Goal: Task Accomplishment & Management: Manage account settings

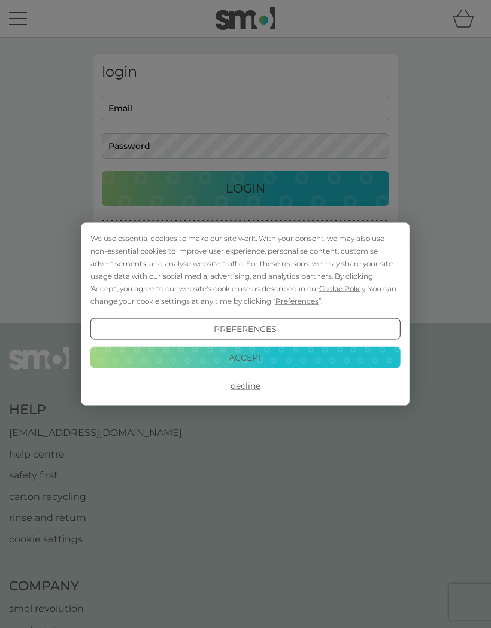
click at [311, 359] on button "Accept" at bounding box center [245, 358] width 310 height 22
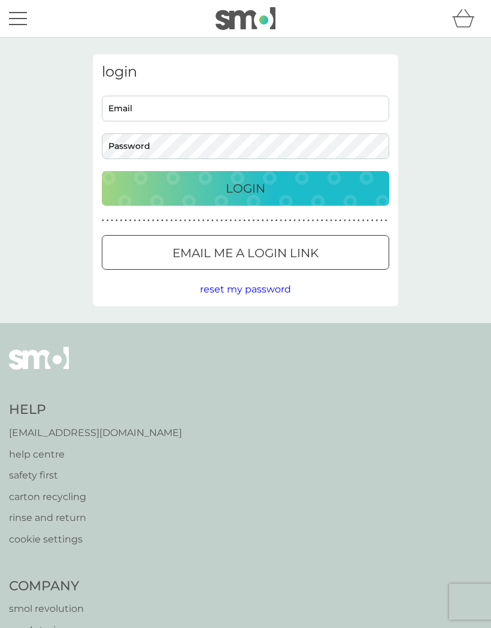
click at [119, 115] on input "Email" at bounding box center [245, 109] width 287 height 26
click at [287, 255] on p "Email me a login link" at bounding box center [245, 253] width 146 height 19
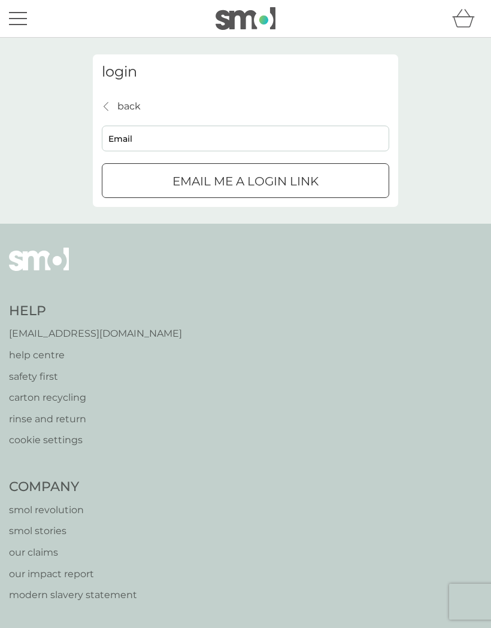
click at [188, 146] on input "Email" at bounding box center [245, 139] width 287 height 26
type input "wendysan68@gmail.com"
click at [280, 184] on p "Email me a login link" at bounding box center [245, 181] width 146 height 19
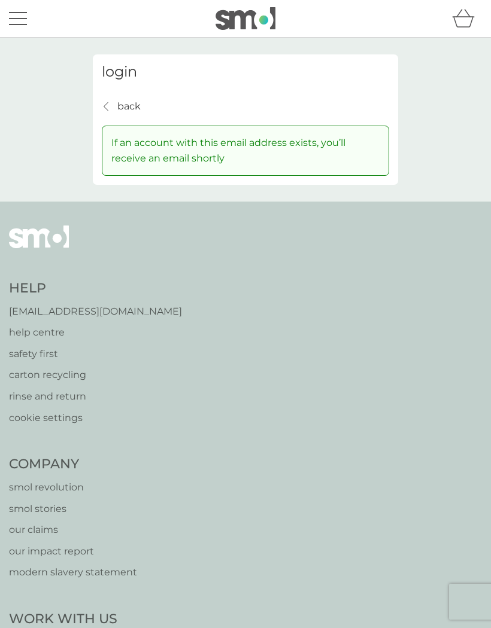
click at [105, 92] on div "login back back If an account with this email address exists, you’ll receive an…" at bounding box center [245, 119] width 305 height 130
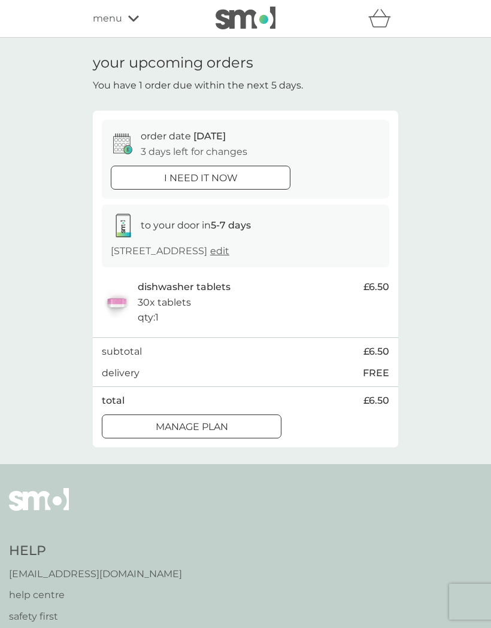
click at [219, 426] on p "Manage plan" at bounding box center [192, 428] width 72 height 16
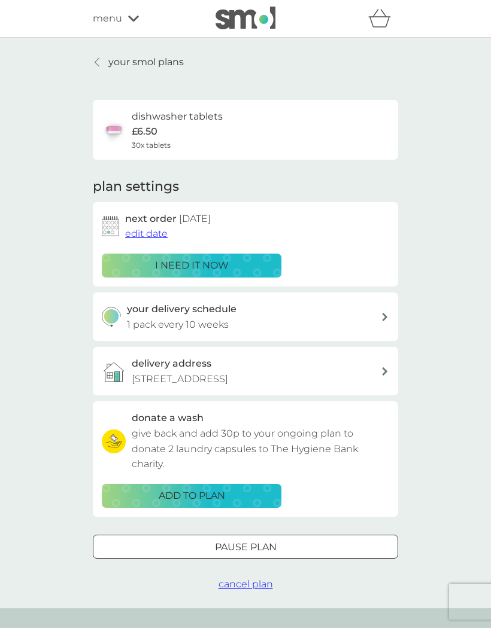
click at [148, 232] on span "edit date" at bounding box center [146, 233] width 42 height 11
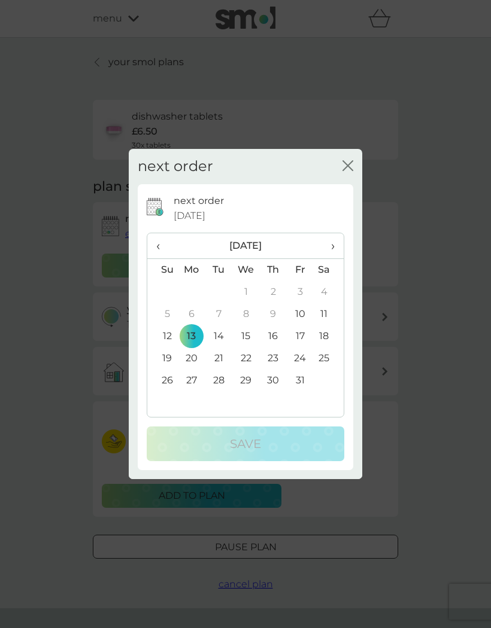
click at [340, 247] on th "›" at bounding box center [329, 246] width 30 height 26
click at [198, 336] on td "10" at bounding box center [192, 337] width 28 height 22
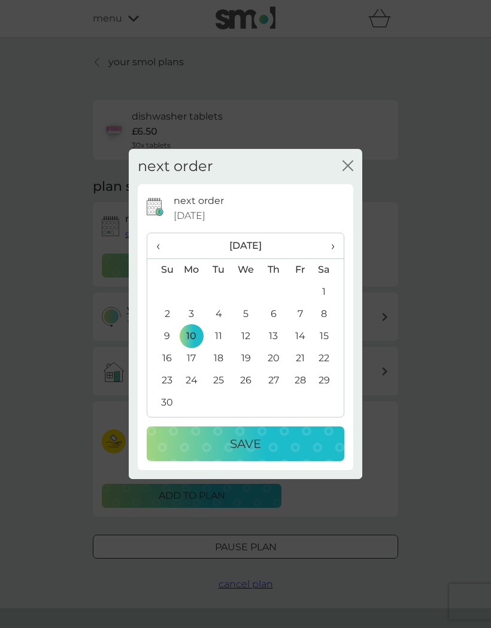
click at [272, 435] on div "Save" at bounding box center [246, 444] width 174 height 19
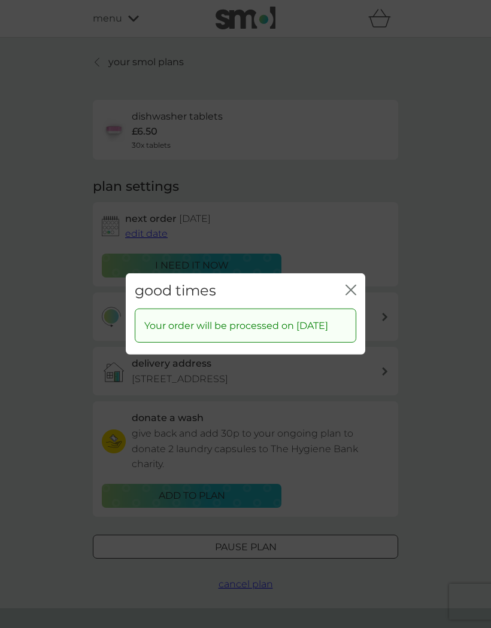
click at [351, 285] on icon "close" at bounding box center [350, 290] width 11 height 11
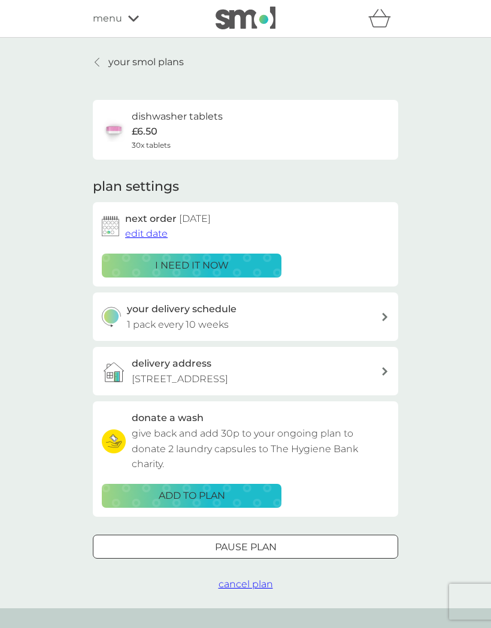
click at [382, 316] on icon at bounding box center [385, 317] width 6 height 8
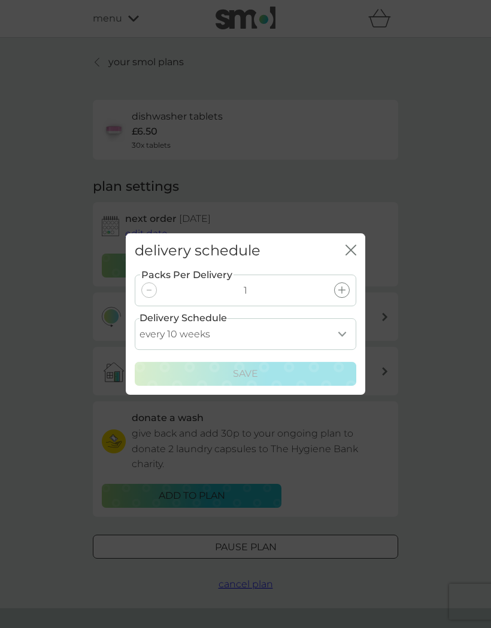
click at [341, 337] on select "every 1 week every 2 weeks every 3 weeks every 4 weeks every 5 weeks every 6 we…" at bounding box center [245, 334] width 221 height 32
select select "105"
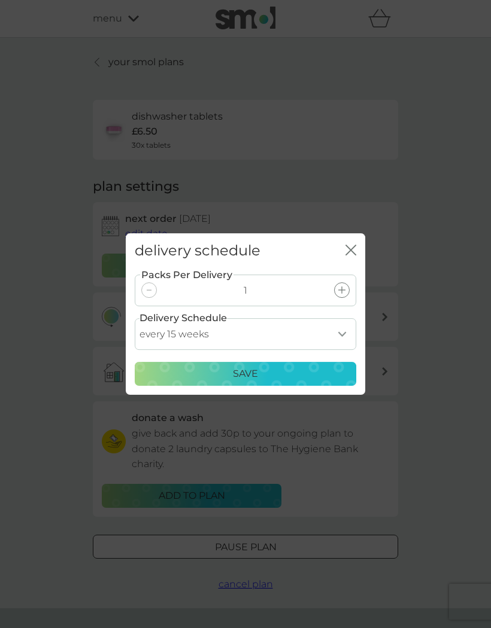
click at [256, 373] on p "Save" at bounding box center [245, 374] width 25 height 16
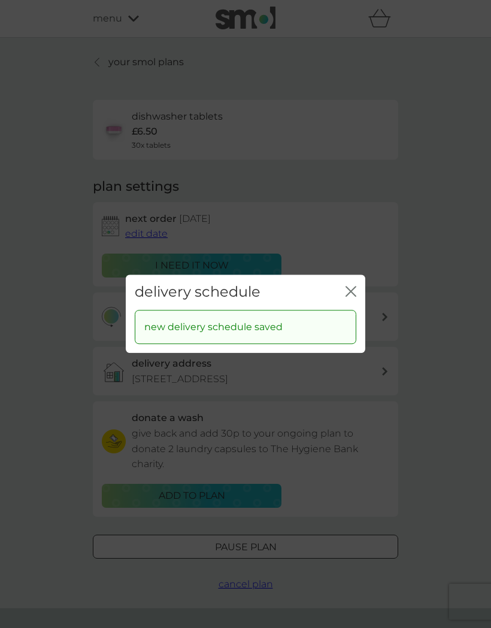
click at [354, 290] on icon "close" at bounding box center [350, 291] width 11 height 11
